Goal: Transaction & Acquisition: Purchase product/service

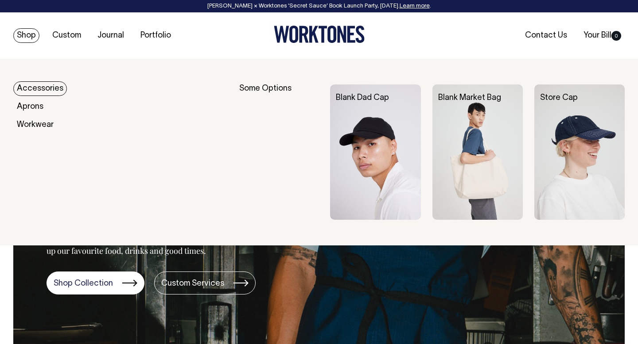
click at [32, 91] on link "Accessories" at bounding box center [40, 88] width 54 height 15
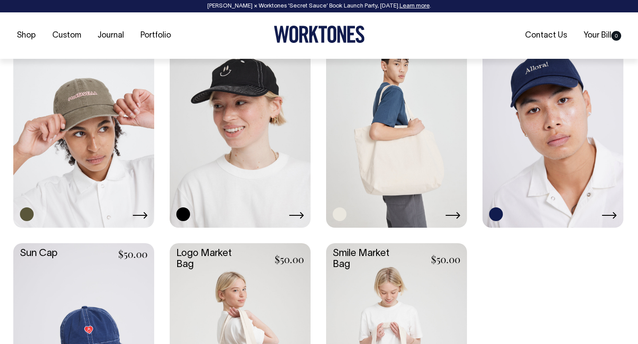
click at [388, 124] on link at bounding box center [396, 121] width 141 height 209
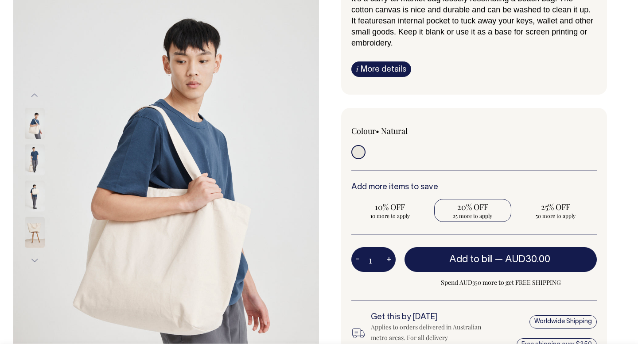
scroll to position [110, 0]
click at [485, 210] on span "20% OFF" at bounding box center [472, 206] width 69 height 11
click at [485, 210] on input "20% OFF 25 more to apply" at bounding box center [472, 210] width 77 height 23
radio input "true"
type input "25"
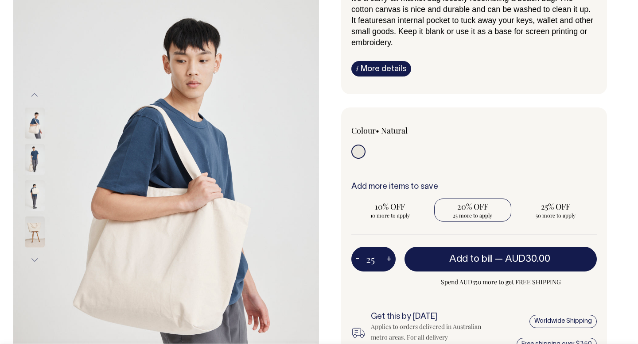
radio input "true"
type input "25"
click at [558, 213] on span "25 more to apply" at bounding box center [555, 215] width 69 height 7
click at [558, 213] on input "25% OFF 25 more to apply" at bounding box center [554, 210] width 77 height 23
radio input "true"
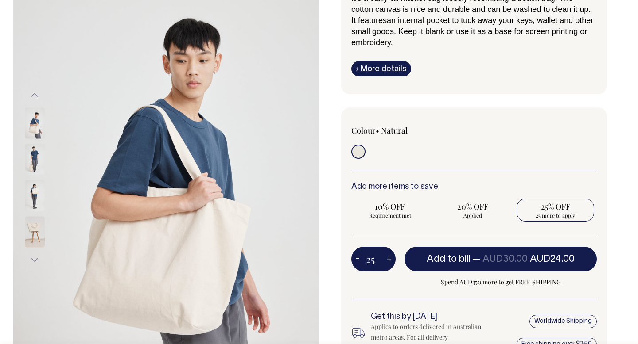
type input "50"
radio input "true"
type input "50"
